Goal: Find specific page/section

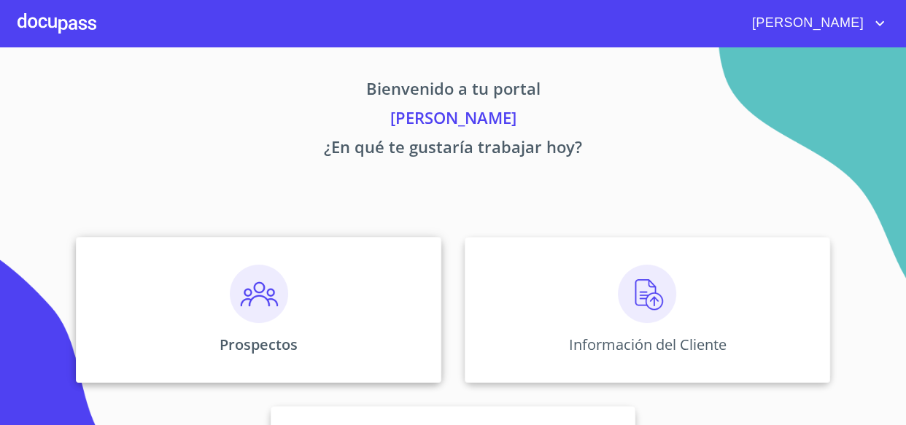
click at [306, 328] on div "Prospectos" at bounding box center [259, 310] width 366 height 146
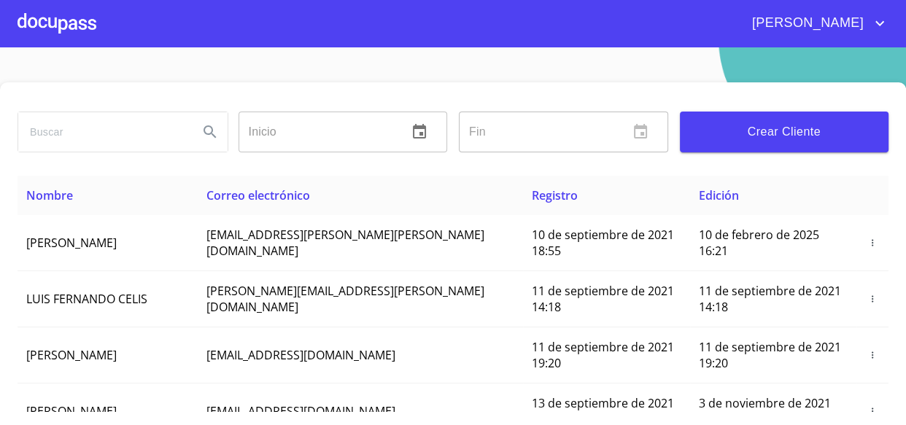
click at [63, 26] on div at bounding box center [57, 23] width 79 height 47
